Goal: Information Seeking & Learning: Learn about a topic

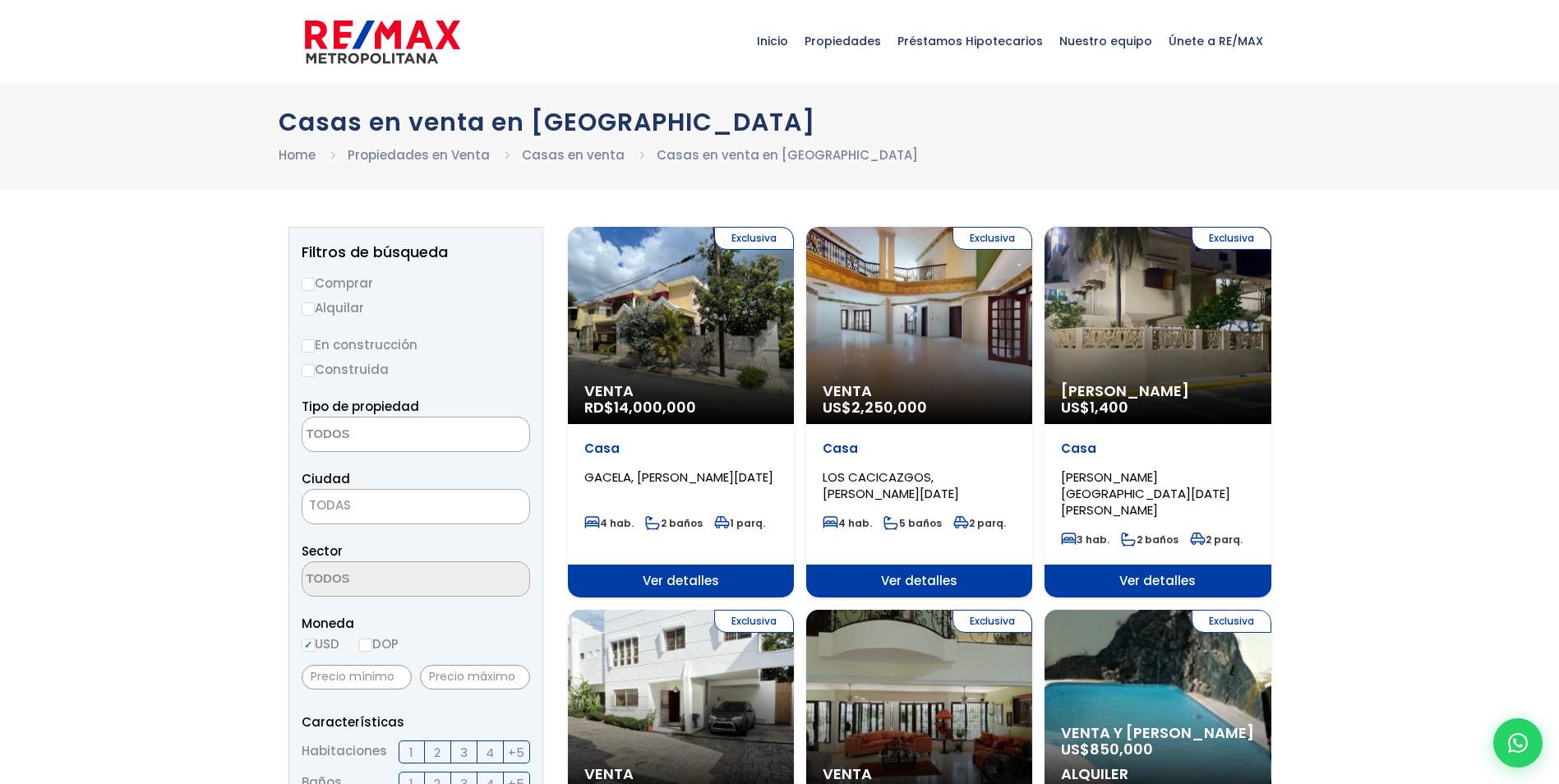
select select
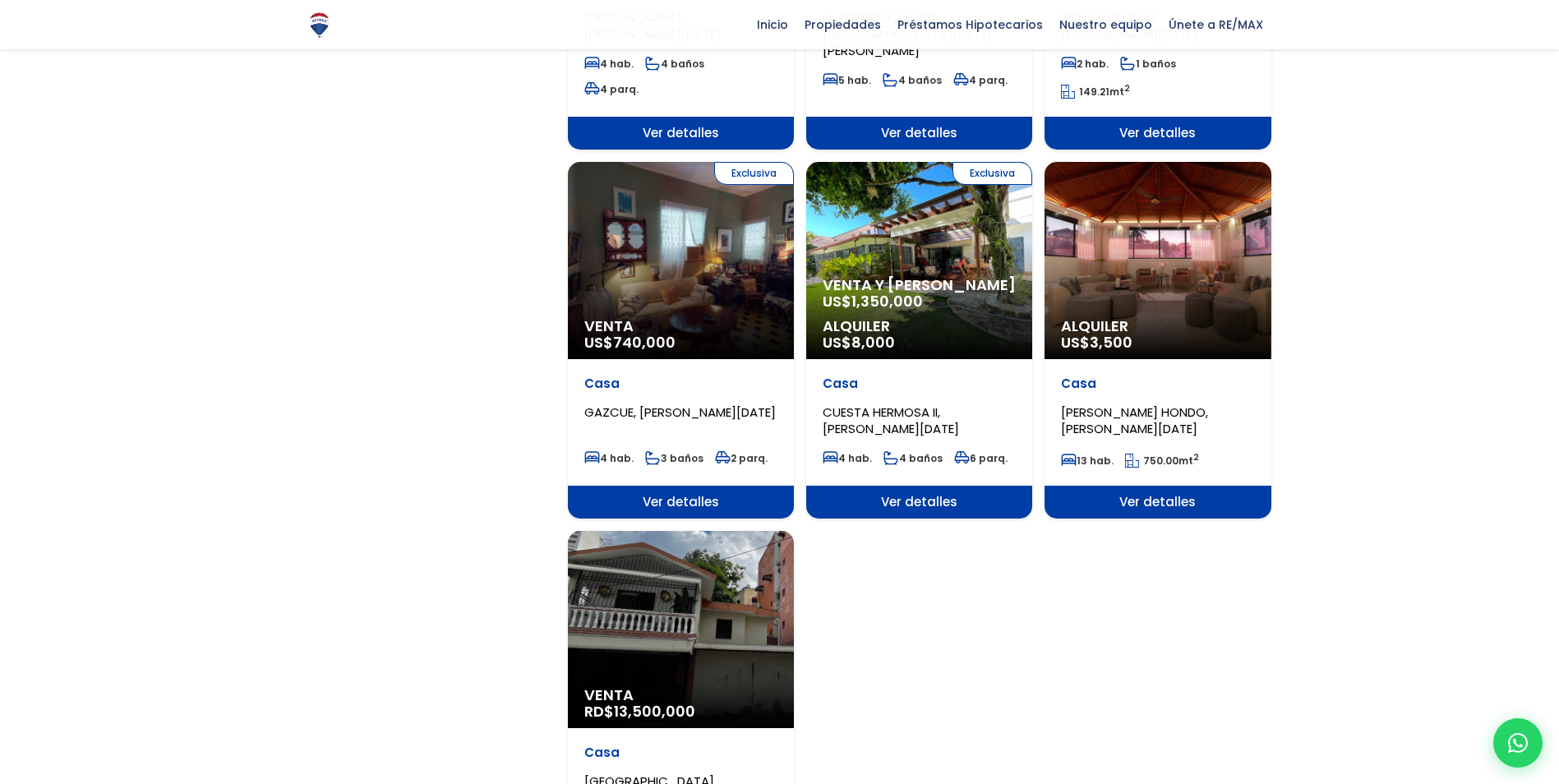
scroll to position [1972, 0]
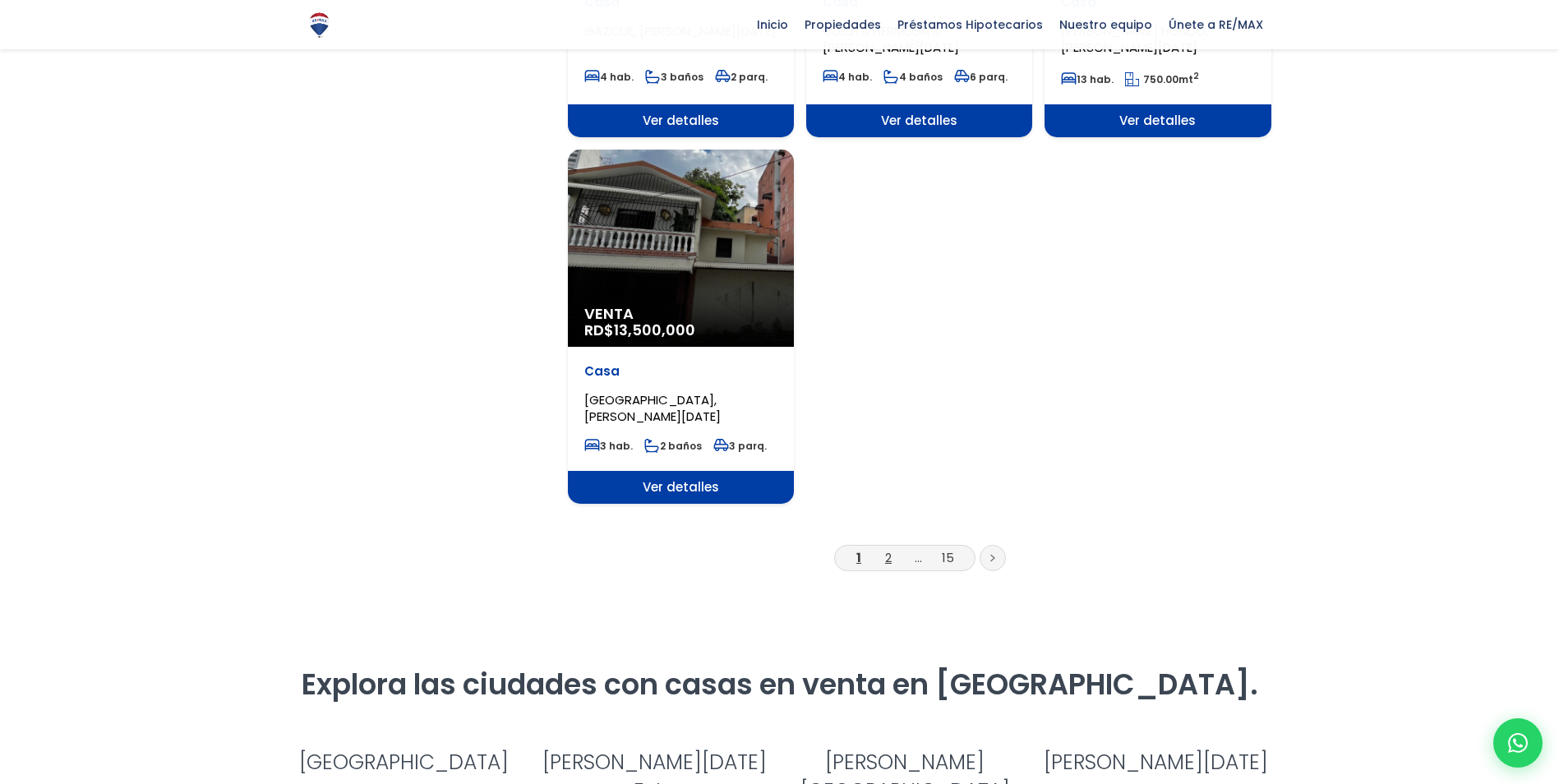
click at [890, 549] on link "2" at bounding box center [889, 557] width 7 height 17
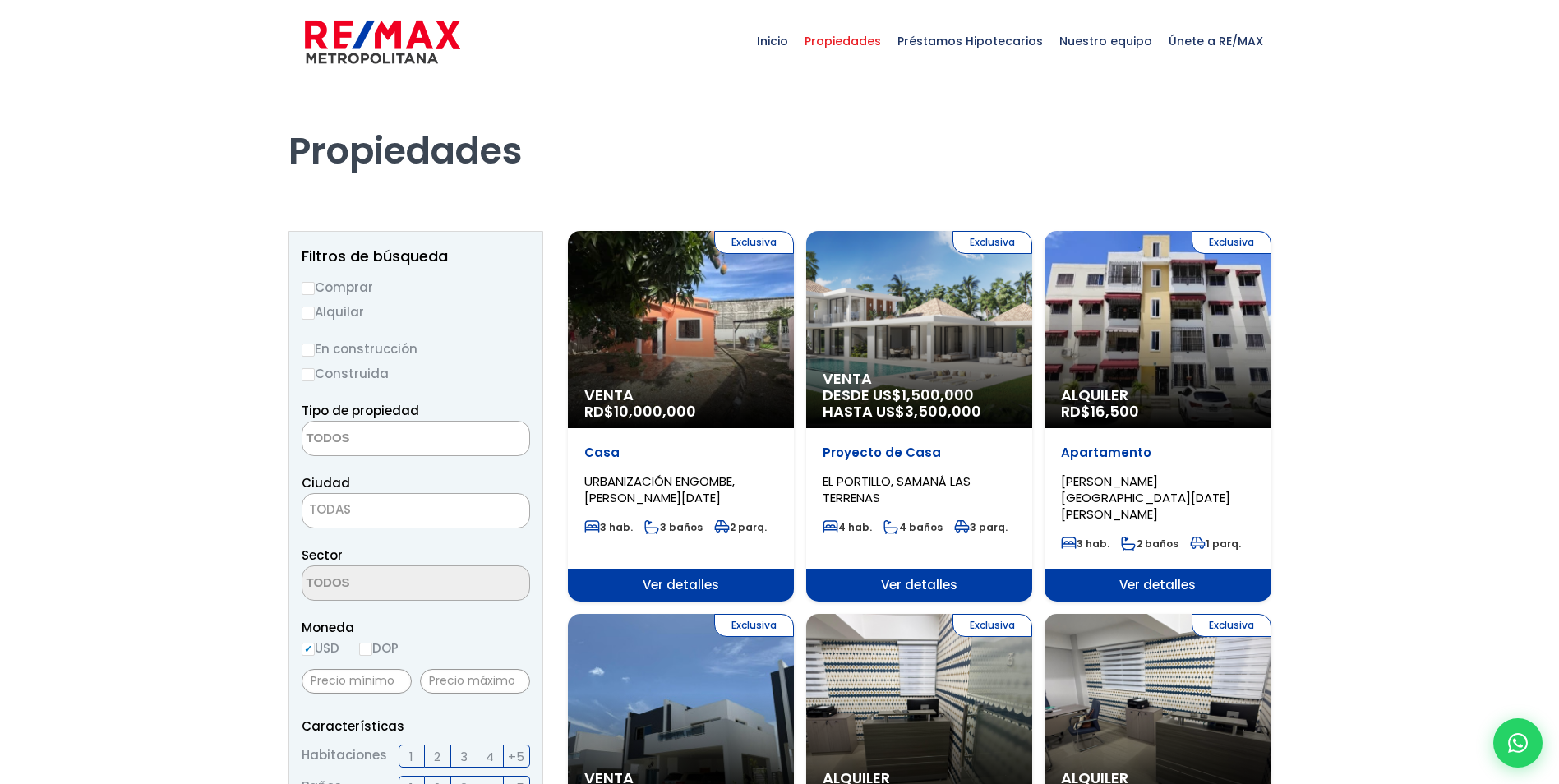
select select
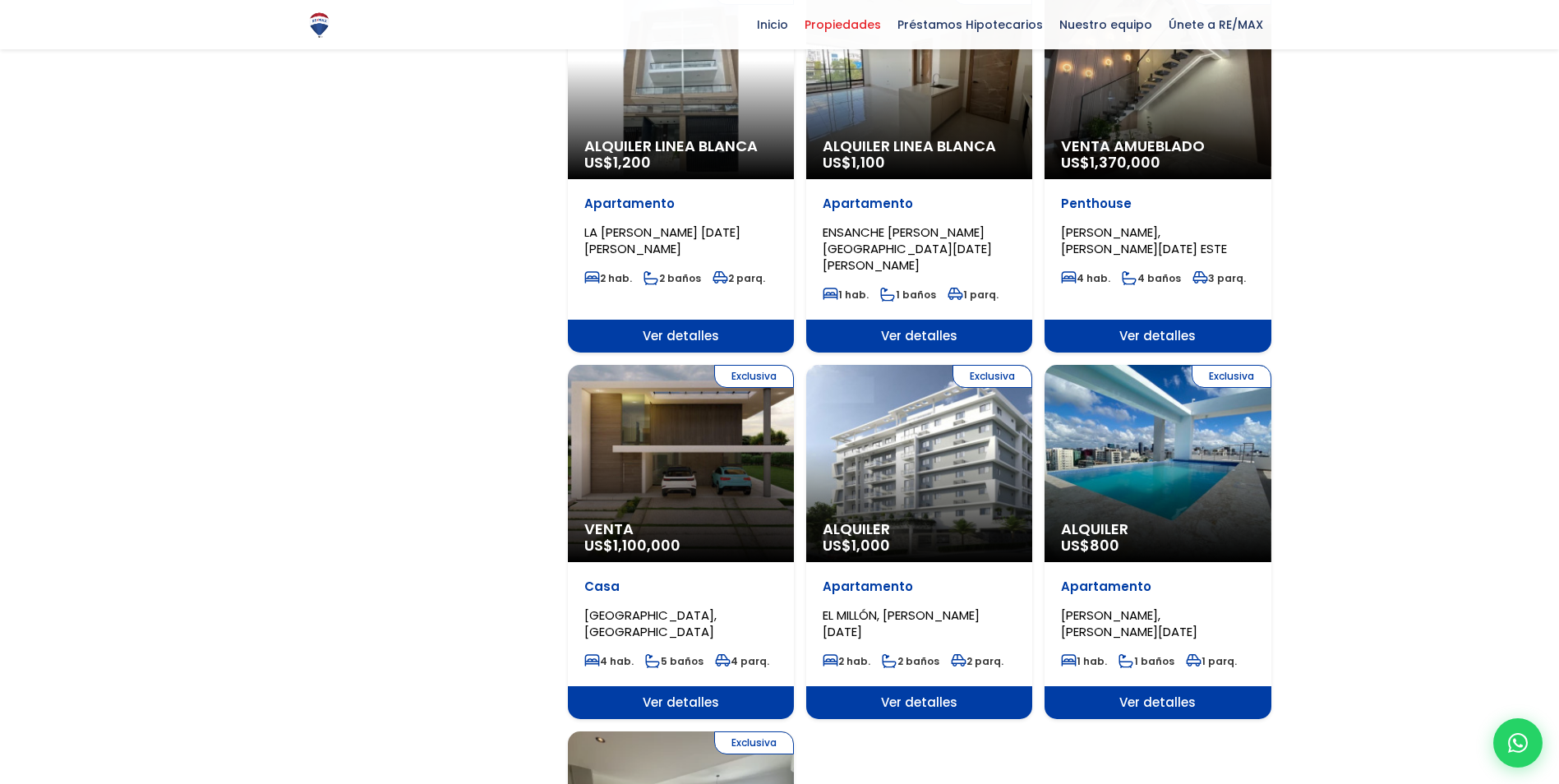
scroll to position [1150, 0]
